Goal: Task Accomplishment & Management: Manage account settings

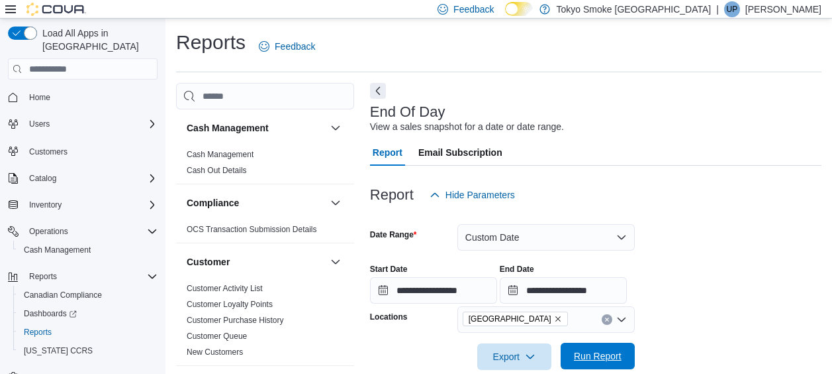
scroll to position [231, 0]
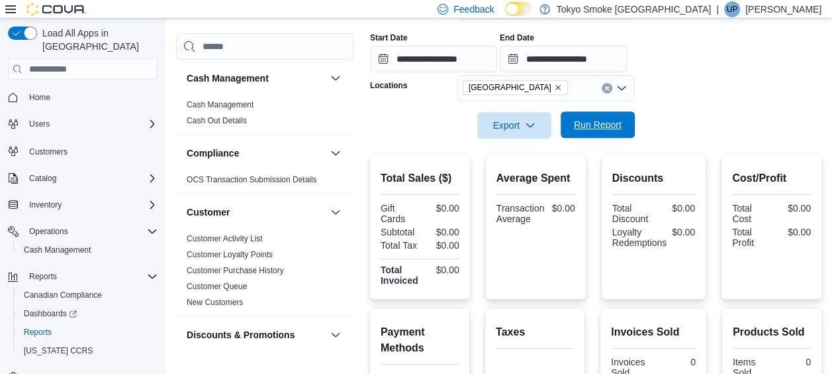
click at [581, 123] on span "Run Report" at bounding box center [598, 124] width 48 height 13
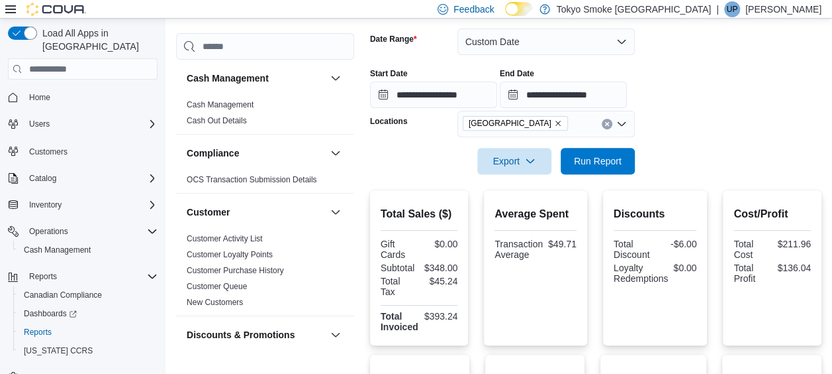
scroll to position [165, 0]
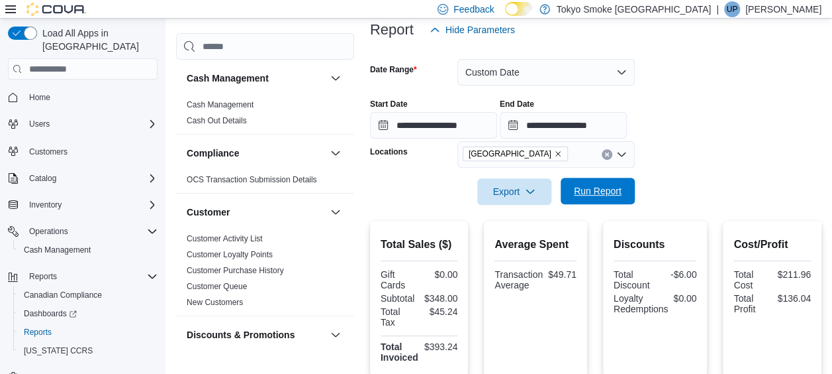
click at [630, 182] on button "Run Report" at bounding box center [598, 190] width 74 height 26
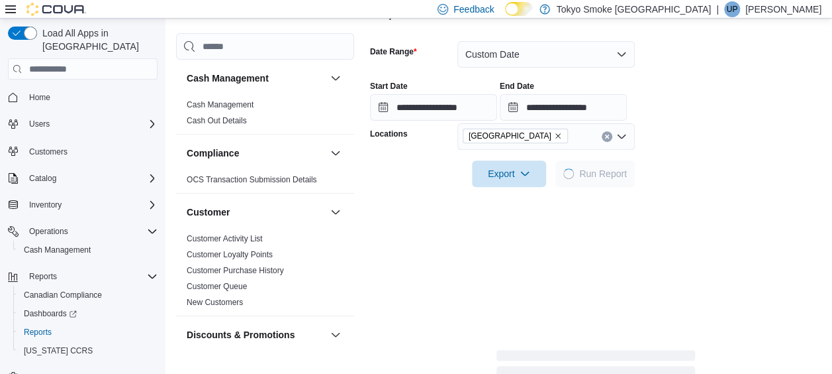
scroll to position [297, 0]
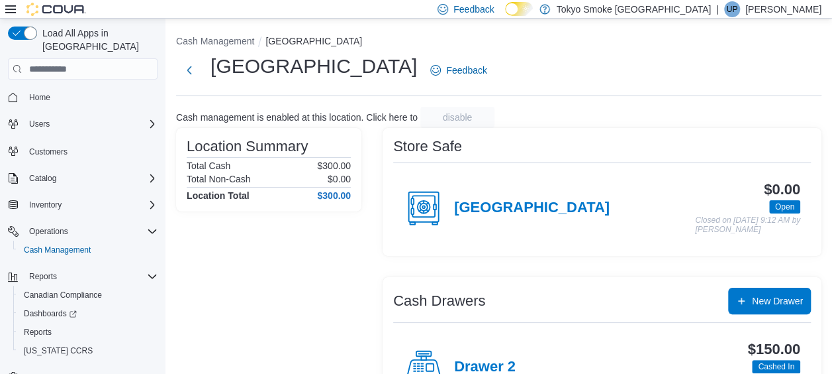
click at [483, 209] on h4 "[GEOGRAPHIC_DATA]" at bounding box center [532, 207] width 156 height 17
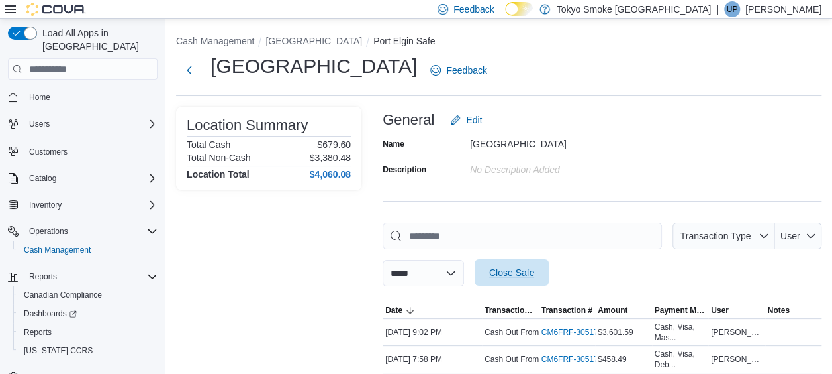
click at [541, 266] on span "Close Safe" at bounding box center [512, 272] width 58 height 26
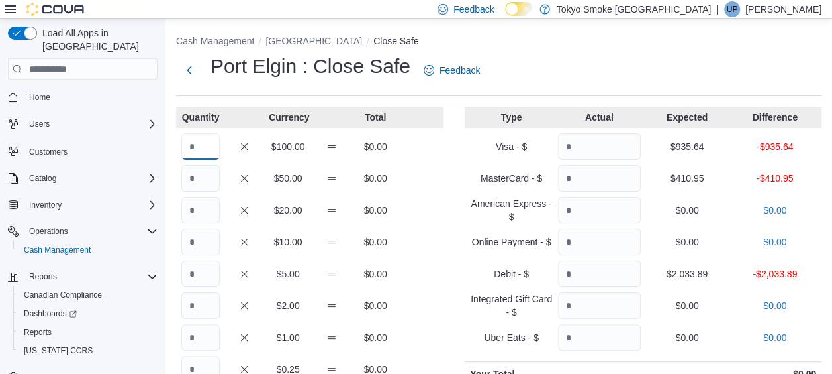
click at [191, 147] on input "Quantity" at bounding box center [200, 146] width 38 height 26
type input "*"
click at [195, 245] on input "Quantity" at bounding box center [200, 241] width 38 height 26
type input "*"
click at [215, 337] on input "Quantity" at bounding box center [200, 337] width 38 height 26
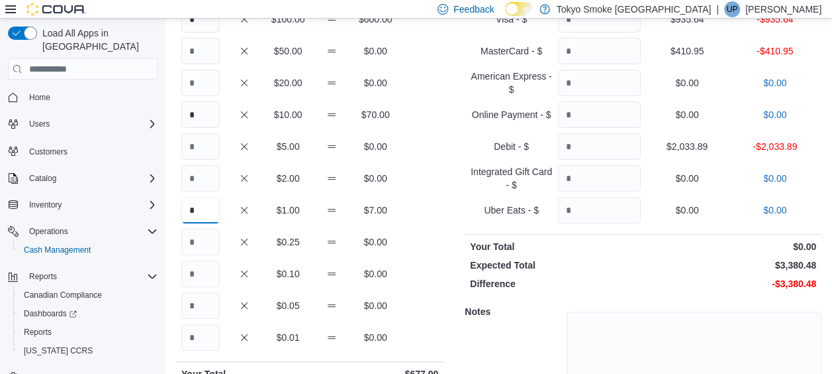
scroll to position [132, 0]
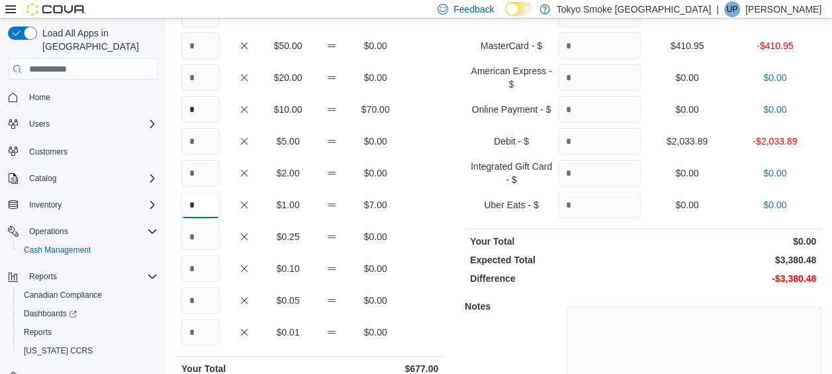
type input "*"
click at [208, 273] on input "Quantity" at bounding box center [200, 268] width 38 height 26
type input "*"
click at [200, 206] on input "*" at bounding box center [200, 204] width 38 height 26
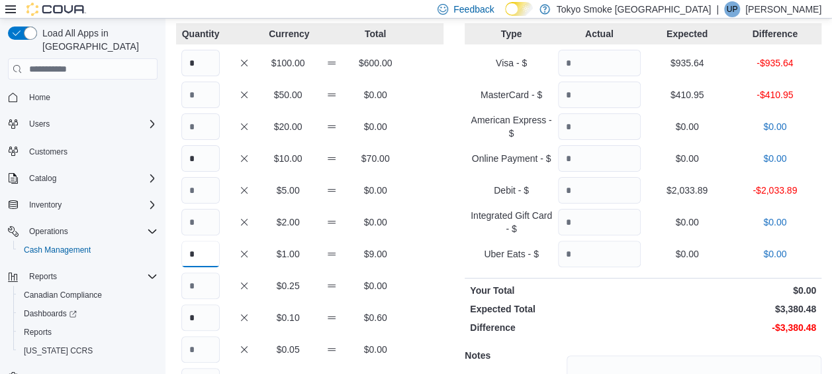
scroll to position [93, 0]
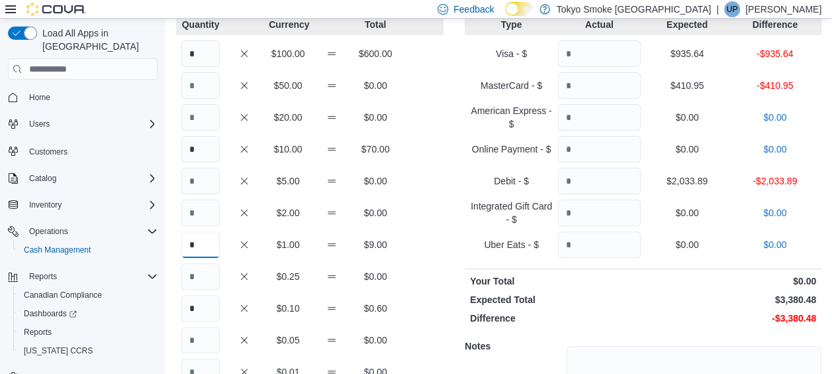
type input "*"
click at [612, 60] on input "Quantity" at bounding box center [599, 53] width 83 height 26
type input "******"
click at [621, 85] on input "Quantity" at bounding box center [599, 85] width 83 height 26
type input "******"
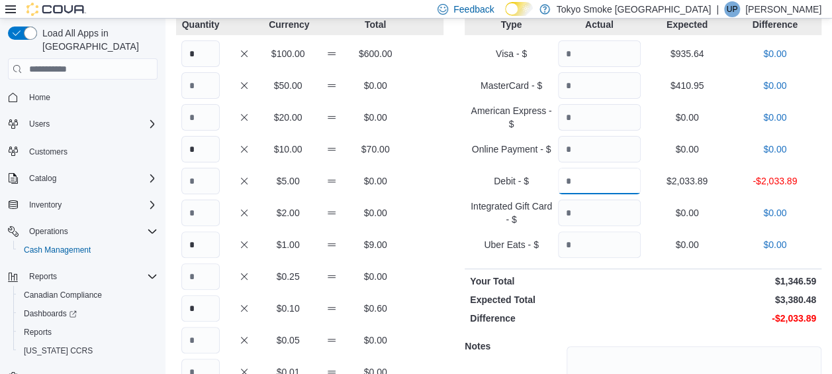
click at [625, 189] on input "Quantity" at bounding box center [599, 181] width 83 height 26
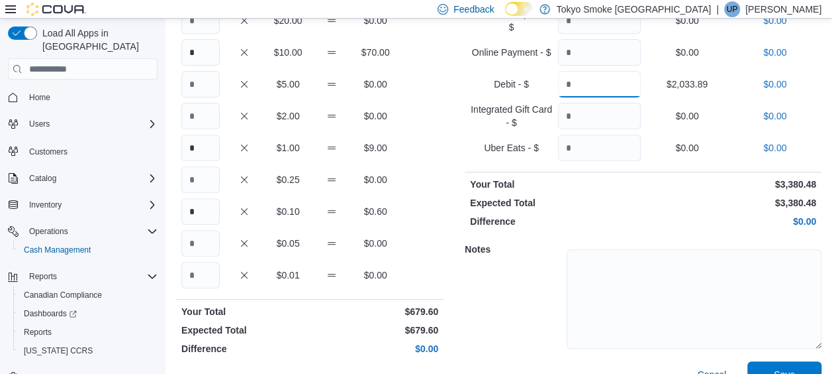
scroll to position [214, 0]
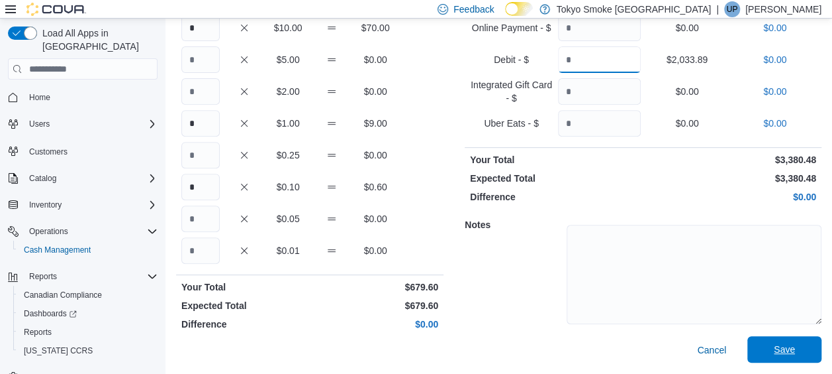
type input "*******"
click at [805, 350] on span "Save" at bounding box center [785, 349] width 58 height 26
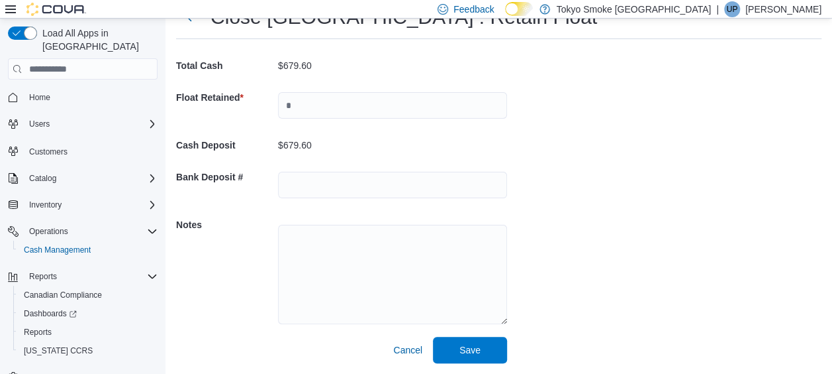
scroll to position [57, 0]
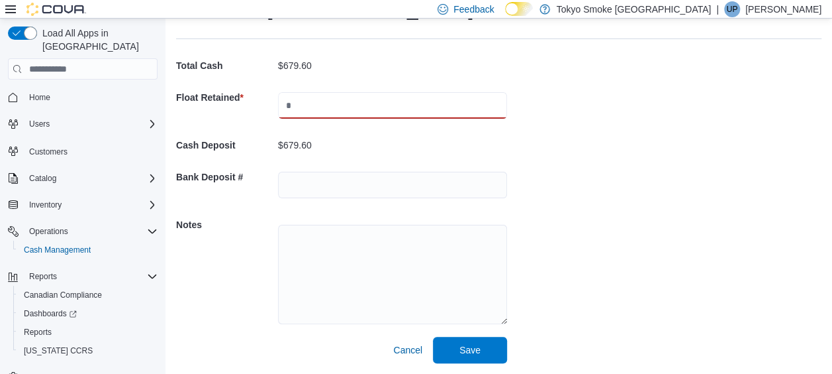
click at [377, 97] on input "text" at bounding box center [392, 105] width 229 height 26
type input "***"
click at [449, 355] on span "Save" at bounding box center [470, 349] width 58 height 26
